Goal: Task Accomplishment & Management: Manage account settings

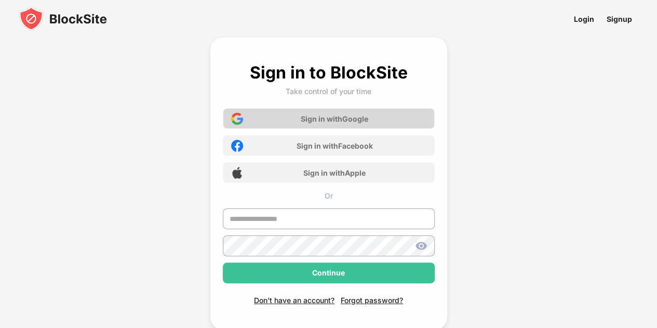
click at [371, 113] on div "Sign in with Google" at bounding box center [329, 118] width 212 height 21
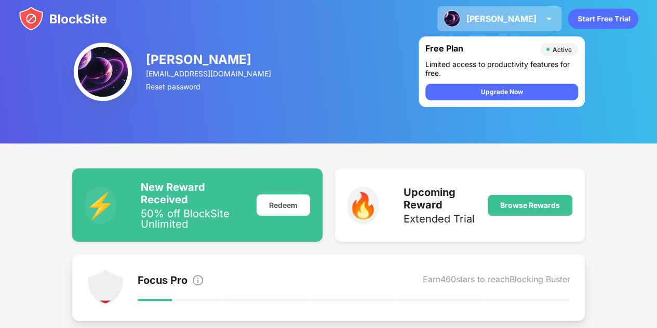
click at [523, 16] on div "[PERSON_NAME]" at bounding box center [501, 19] width 70 height 10
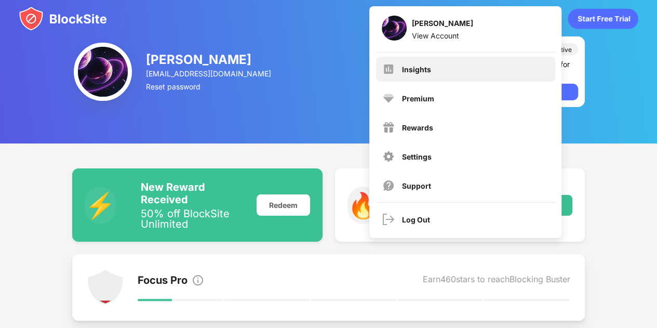
click at [468, 73] on div "Insights" at bounding box center [465, 69] width 179 height 25
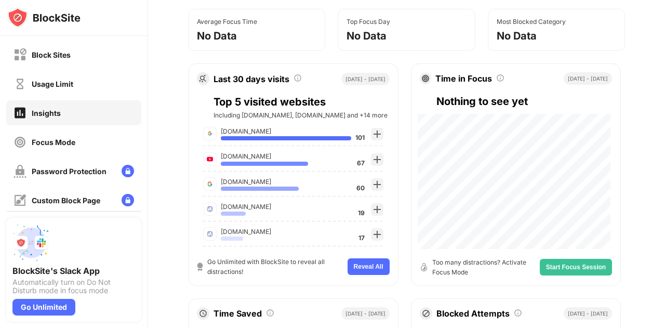
scroll to position [125, 0]
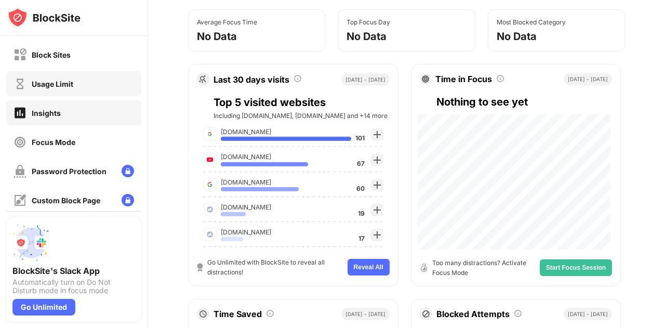
click at [111, 83] on div "Usage Limit" at bounding box center [73, 83] width 135 height 25
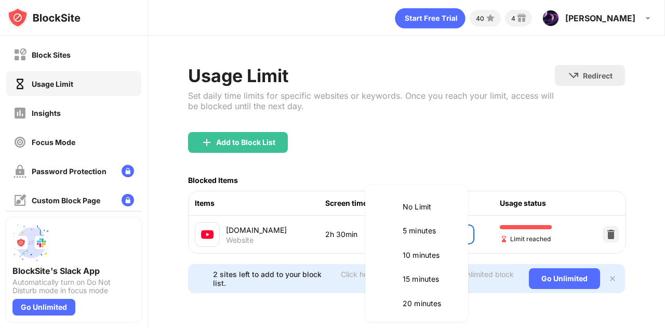
click at [456, 218] on body "Block Sites Usage Limit Insights Focus Mode Password Protection Custom Block Pa…" at bounding box center [332, 164] width 665 height 328
click at [428, 241] on li "2.5 hours" at bounding box center [416, 253] width 90 height 24
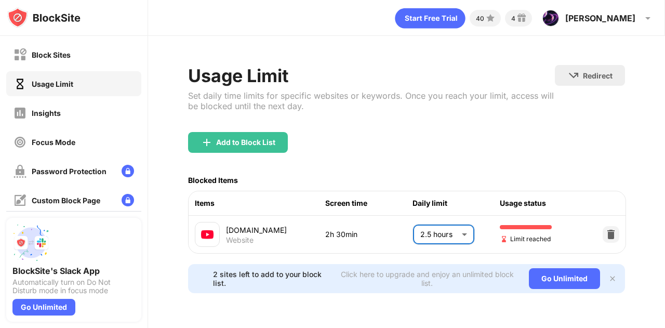
click at [429, 226] on body "Block Sites Usage Limit Insights Focus Mode Password Protection Custom Block Pa…" at bounding box center [332, 164] width 665 height 328
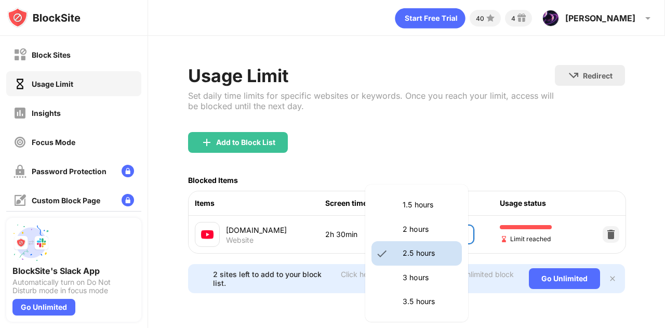
click at [428, 226] on p "2 hours" at bounding box center [428, 228] width 53 height 11
type input "***"
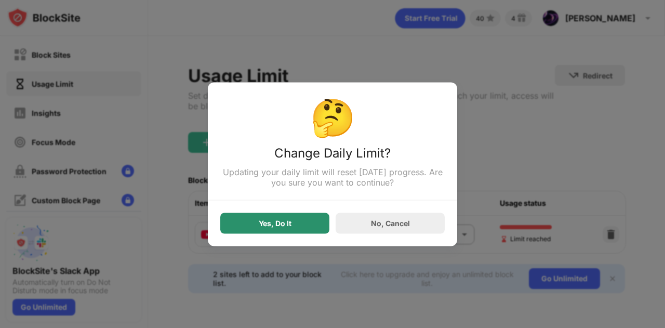
click at [301, 223] on div "Yes, Do It" at bounding box center [274, 222] width 109 height 21
